Goal: Task Accomplishment & Management: Use online tool/utility

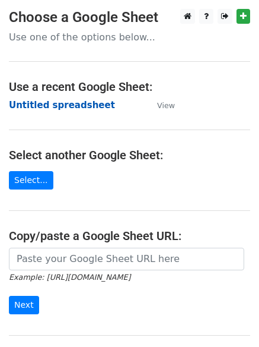
click at [90, 103] on strong "Untitled spreadsheet" at bounding box center [62, 105] width 106 height 11
click at [122, 110] on td "Untitled spreadsheet" at bounding box center [77, 105] width 136 height 14
click at [89, 112] on td "Untitled spreadsheet" at bounding box center [77, 105] width 136 height 14
click at [89, 106] on strong "Untitled spreadsheet" at bounding box center [62, 105] width 106 height 11
click at [43, 100] on strong "Untitled spreadsheet" at bounding box center [62, 105] width 106 height 11
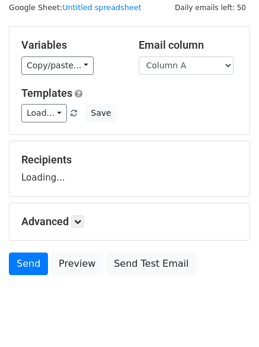
scroll to position [67, 0]
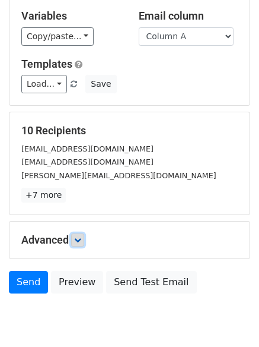
click at [74, 238] on link at bounding box center [77, 239] width 13 height 13
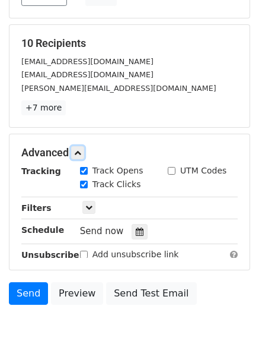
scroll to position [228, 0]
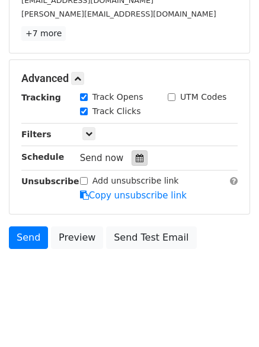
click at [132, 153] on div at bounding box center [140, 157] width 16 height 15
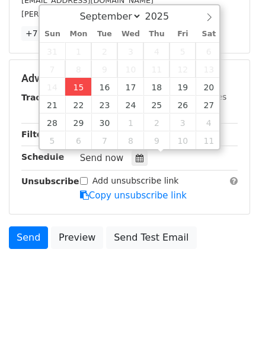
type input "2025-09-15 12:00"
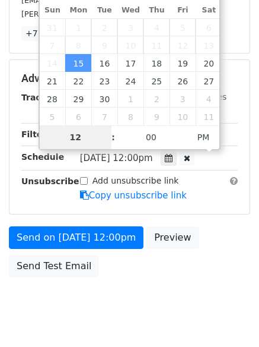
type input "4"
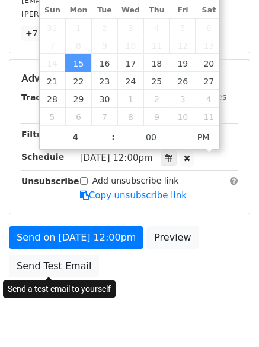
type input "2025-09-15 16:00"
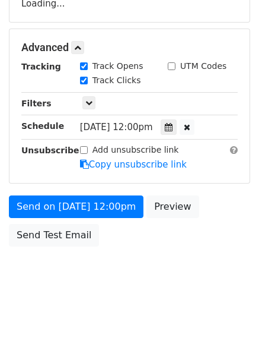
drag, startPoint x: 75, startPoint y: 309, endPoint x: 88, endPoint y: 309, distance: 13.1
click at [75, 309] on html "New Campaign Daily emails left: 50 Google Sheet: Untitled spreadsheet Variables…" at bounding box center [129, 67] width 259 height 559
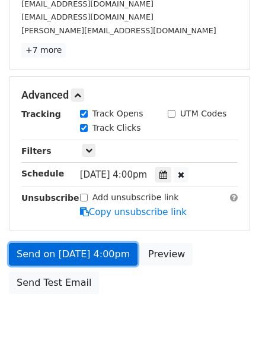
click at [115, 250] on link "Send on Sep 15 at 4:00pm" at bounding box center [73, 254] width 129 height 23
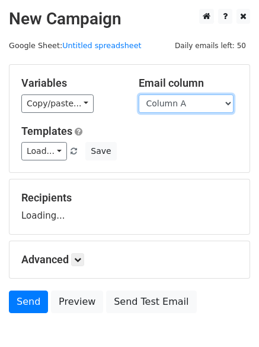
click at [182, 107] on select "Column A Column B Column C Column D Column E" at bounding box center [186, 103] width 95 height 18
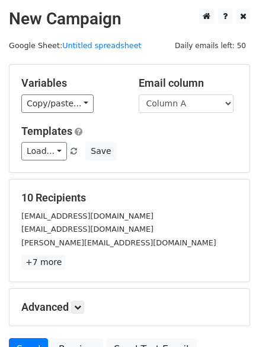
click at [184, 91] on div "Email column Column A Column B Column C Column D Column E" at bounding box center [188, 95] width 117 height 36
click at [186, 113] on div "Variables Copy/paste... {{Column A}} {{Column B}} {{Column C}} {{Column D}} {{C…" at bounding box center [129, 118] width 240 height 107
click at [186, 107] on select "Column A Column B Column C Column D Column E" at bounding box center [186, 103] width 95 height 18
select select "Column B"
click at [139, 94] on select "Column A Column B Column C Column D Column E" at bounding box center [186, 103] width 95 height 18
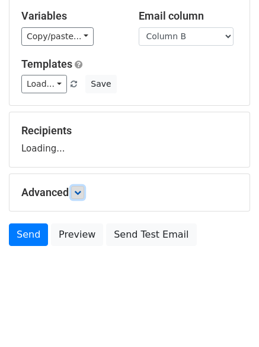
click at [81, 191] on icon at bounding box center [77, 192] width 7 height 7
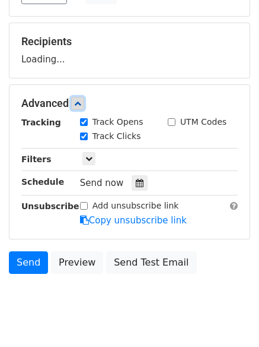
scroll to position [170, 0]
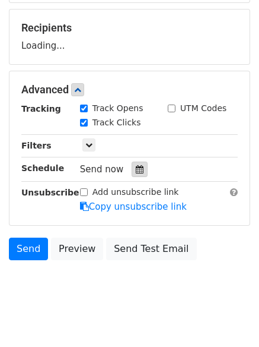
click at [141, 168] on div at bounding box center [140, 168] width 16 height 15
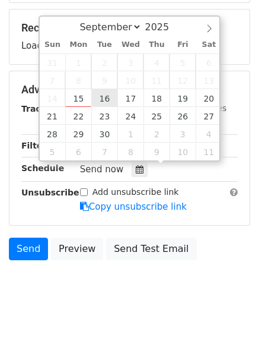
type input "2025-09-16 12:00"
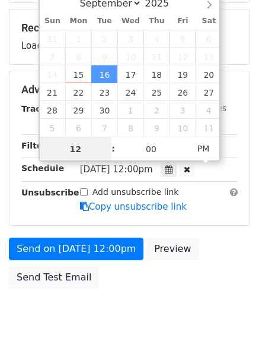
scroll to position [1, 0]
type input "5"
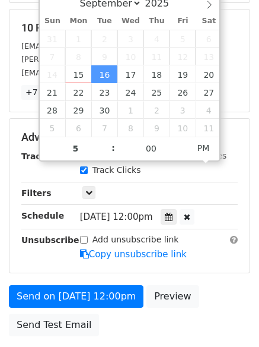
type input "2025-09-16 17:00"
click at [139, 311] on div "Send on Sep 16 at 12:00pm Preview Send Test Email" at bounding box center [129, 313] width 259 height 57
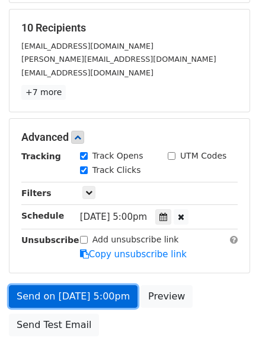
click at [107, 296] on link "Send on Sep 16 at 5:00pm" at bounding box center [73, 296] width 129 height 23
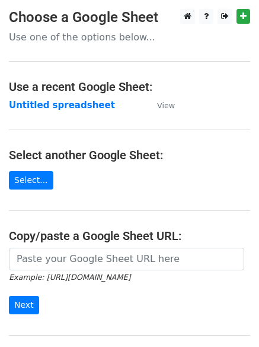
click at [61, 109] on strong "Untitled spreadsheet" at bounding box center [62, 105] width 106 height 11
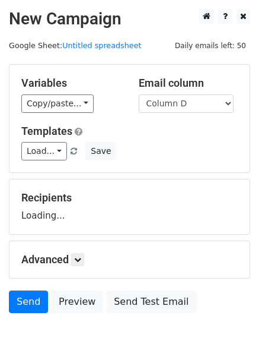
click at [139, 94] on select "Column A Column B Column C Column D Column E" at bounding box center [186, 103] width 95 height 18
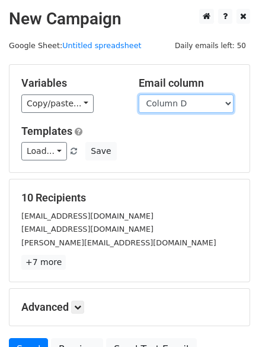
click at [193, 97] on select "Column A Column B Column C Column D Column E" at bounding box center [186, 103] width 95 height 18
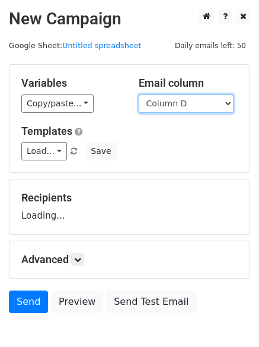
select select "Column C"
click at [139, 94] on select "Column A Column B Column C Column D Column E" at bounding box center [186, 103] width 95 height 18
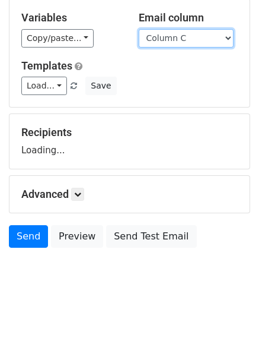
scroll to position [67, 0]
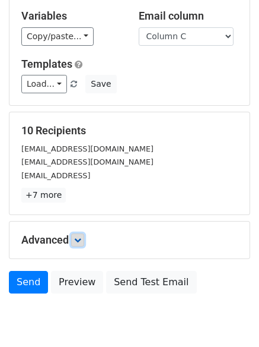
click at [80, 239] on icon at bounding box center [77, 239] width 7 height 7
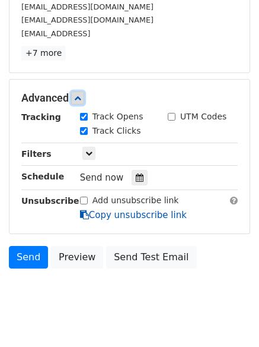
scroll to position [209, 0]
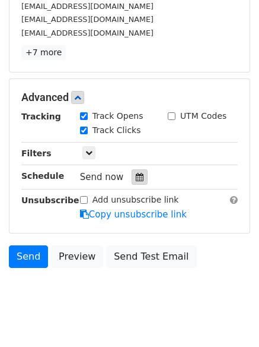
click at [134, 182] on div at bounding box center [140, 176] width 16 height 15
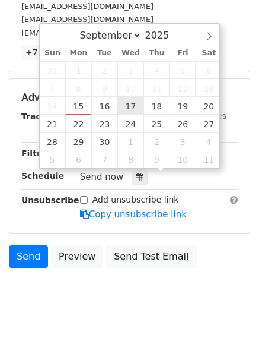
type input "[DATE] 12:00"
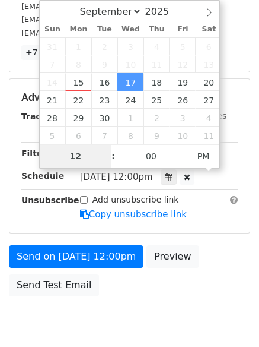
type input "6"
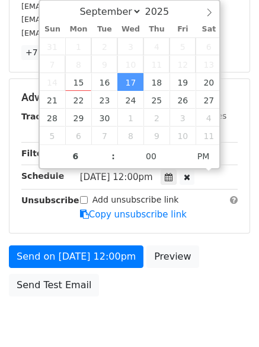
type input "[DATE] 18:00"
click at [128, 291] on div "Send on [DATE] 12:00pm Preview Send Test Email" at bounding box center [129, 273] width 259 height 57
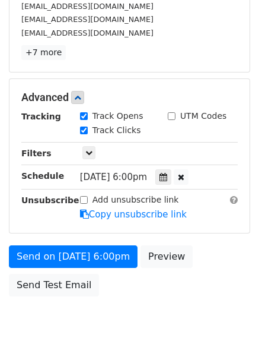
click at [105, 270] on div "Send on [DATE] 6:00pm Preview Send Test Email" at bounding box center [129, 273] width 259 height 57
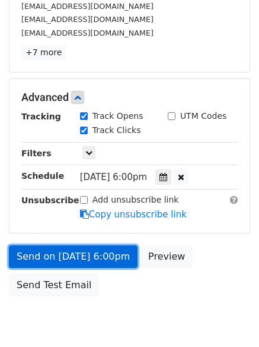
click at [104, 256] on link "Send on [DATE] 6:00pm" at bounding box center [73, 256] width 129 height 23
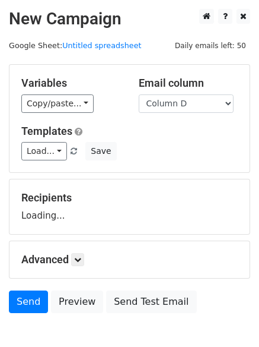
select select "Column D"
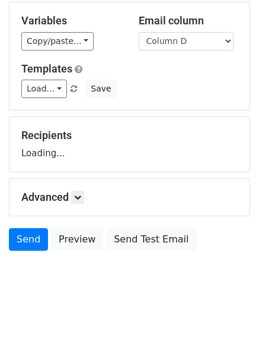
scroll to position [67, 0]
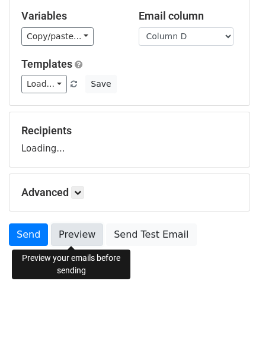
click at [78, 236] on link "Preview" at bounding box center [77, 234] width 52 height 23
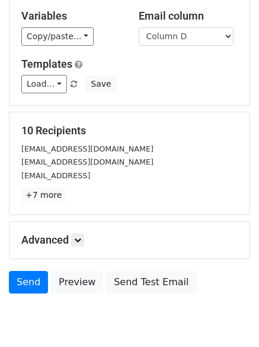
click at [84, 186] on div "10 Recipients hello@excited.agency timespuremag@gmail.com contact@monobot.ai +7…" at bounding box center [129, 163] width 217 height 78
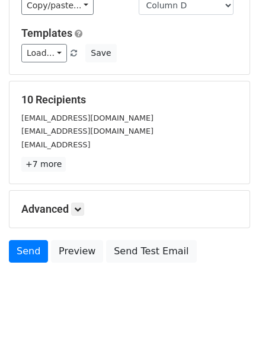
scroll to position [115, 0]
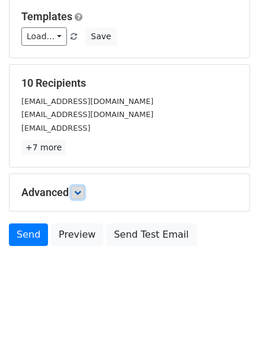
click at [74, 192] on link at bounding box center [77, 192] width 13 height 13
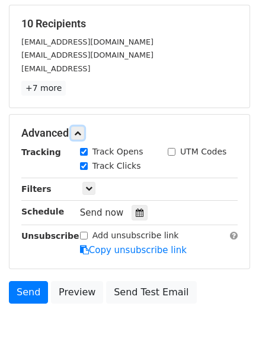
scroll to position [231, 0]
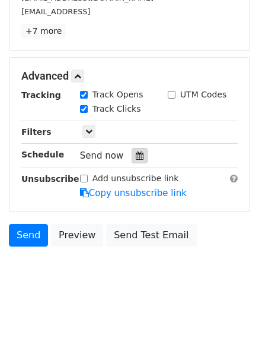
click at [138, 157] on icon at bounding box center [140, 155] width 8 height 8
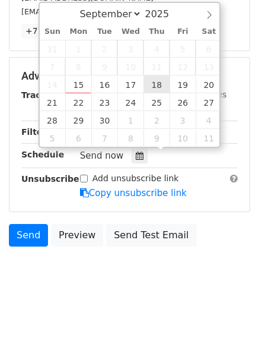
type input "2025-09-18 12:00"
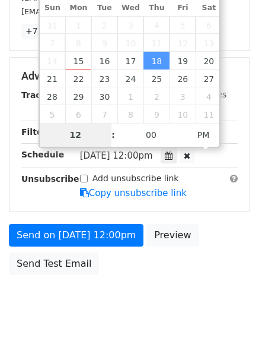
type input "7"
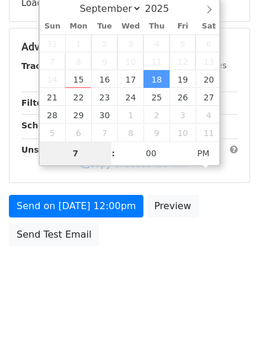
scroll to position [212, 0]
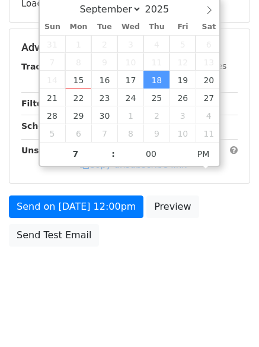
type input "2025-09-18 19:00"
click at [135, 271] on body "New Campaign Daily emails left: 50 Google Sheet: Untitled spreadsheet Variables…" at bounding box center [129, 48] width 259 height 503
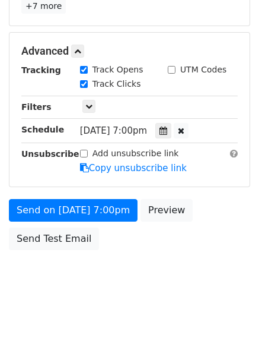
scroll to position [259, 0]
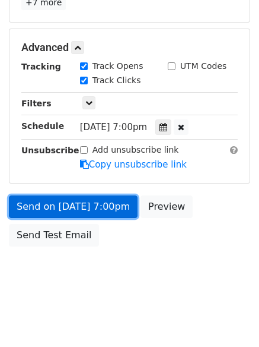
click at [120, 209] on link "Send on Sep 18 at 7:00pm" at bounding box center [73, 206] width 129 height 23
click at [107, 206] on link "Send on Sep 18 at 7:00pm" at bounding box center [73, 206] width 129 height 23
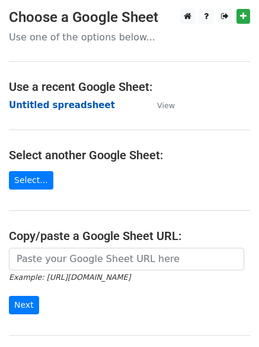
click at [87, 109] on strong "Untitled spreadsheet" at bounding box center [62, 105] width 106 height 11
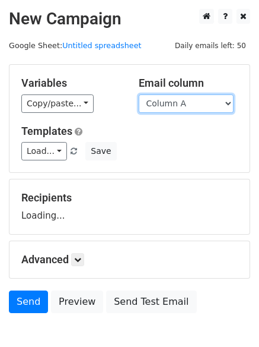
click at [218, 103] on select "Column A Column B Column C Column D Column E" at bounding box center [186, 103] width 95 height 18
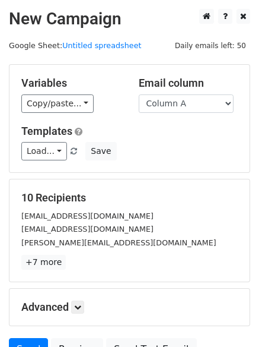
click at [181, 191] on h5 "10 Recipients" at bounding box center [129, 197] width 217 height 13
click at [217, 104] on select "Column A Column B Column C Column D Column E" at bounding box center [186, 103] width 95 height 18
select select "Column E"
click at [139, 94] on select "Column A Column B Column C Column D Column E" at bounding box center [186, 103] width 95 height 18
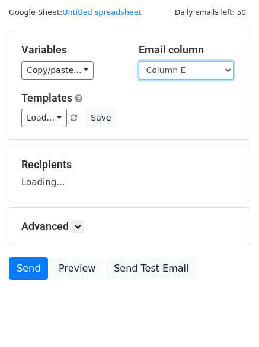
scroll to position [67, 0]
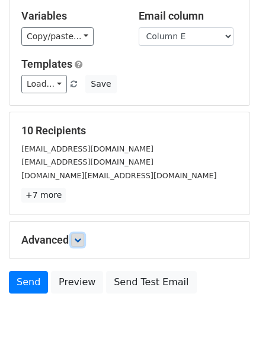
click at [75, 243] on link at bounding box center [77, 239] width 13 height 13
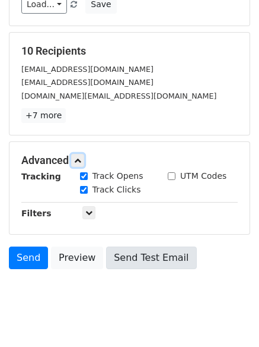
scroll to position [201, 0]
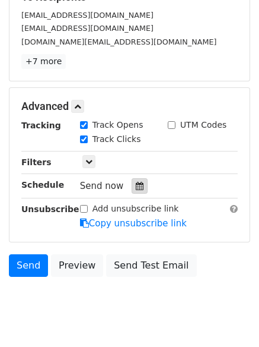
click at [139, 185] on div at bounding box center [140, 185] width 16 height 15
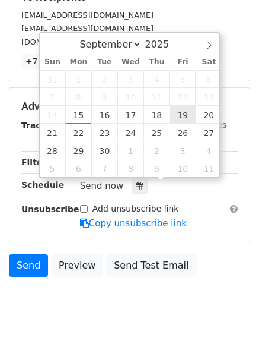
type input "[DATE] 12:00"
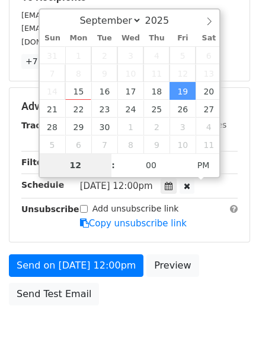
type input "8"
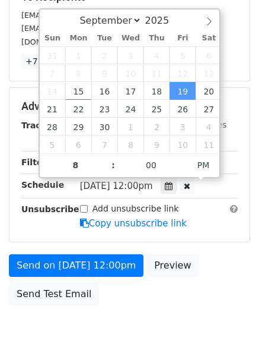
type input "[DATE] 20:00"
click at [152, 314] on body "New Campaign Daily emails left: 50 Google Sheet: Untitled spreadsheet Variables…" at bounding box center [129, 83] width 259 height 550
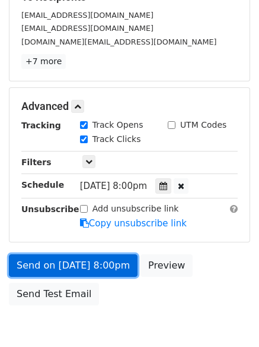
click at [111, 257] on link "Send on [DATE] 8:00pm" at bounding box center [73, 265] width 129 height 23
